Goal: Navigation & Orientation: Go to known website

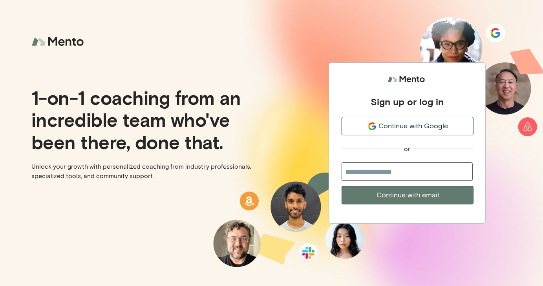
click at [419, 127] on span "Continue with Google" at bounding box center [414, 126] width 70 height 11
